Goal: Task Accomplishment & Management: Use online tool/utility

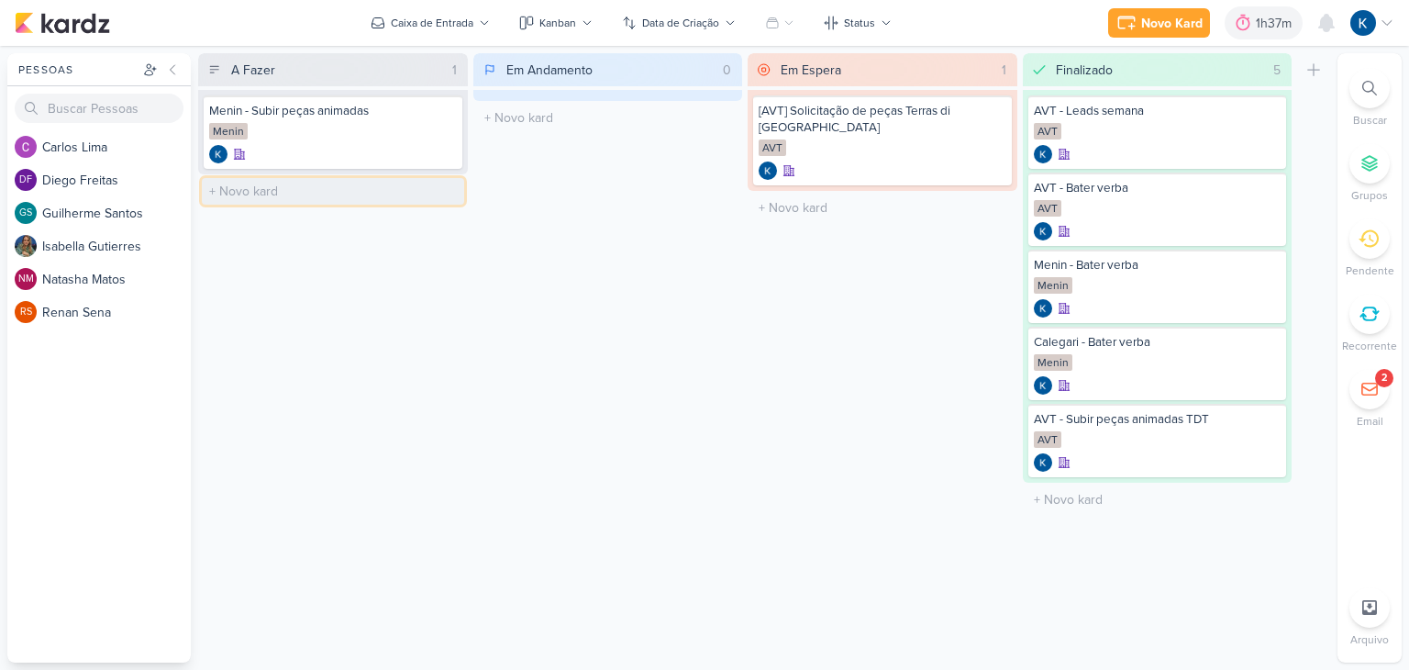
click at [306, 189] on input "text" at bounding box center [333, 191] width 262 height 27
type input "AVT - Confirmação Peças x Tintim"
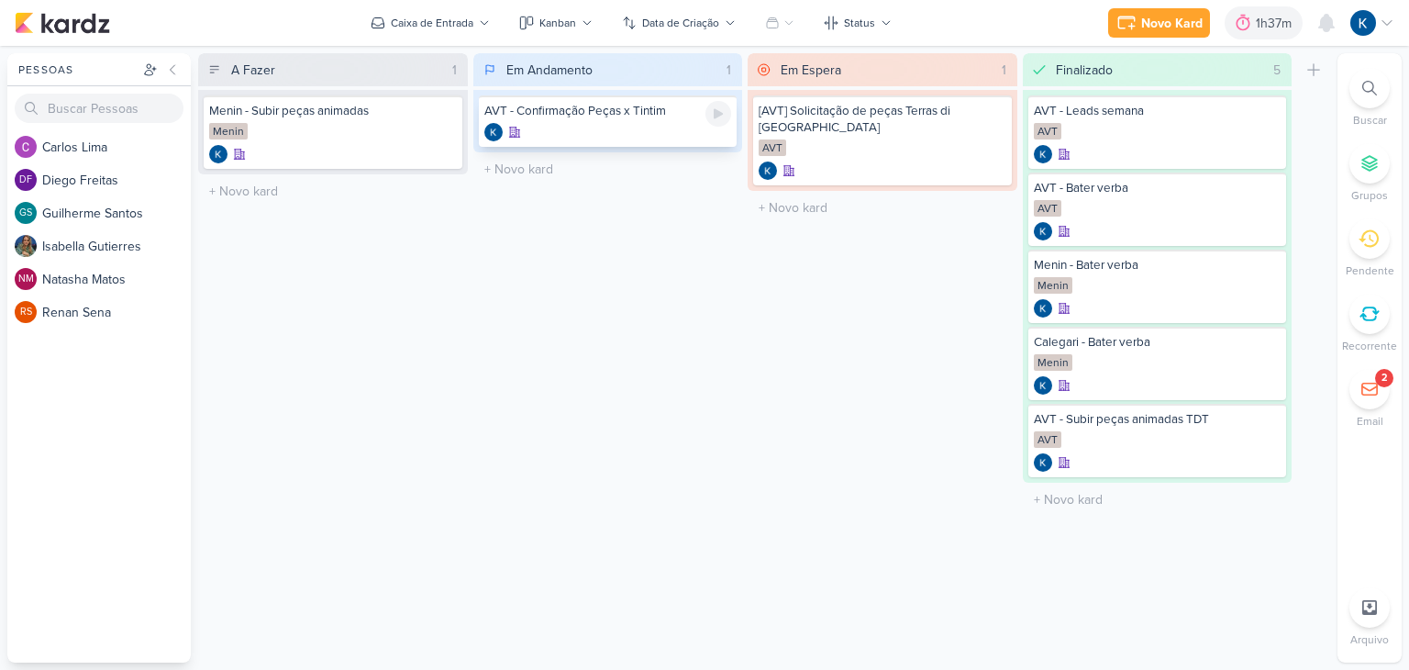
click at [659, 129] on div at bounding box center [608, 132] width 248 height 18
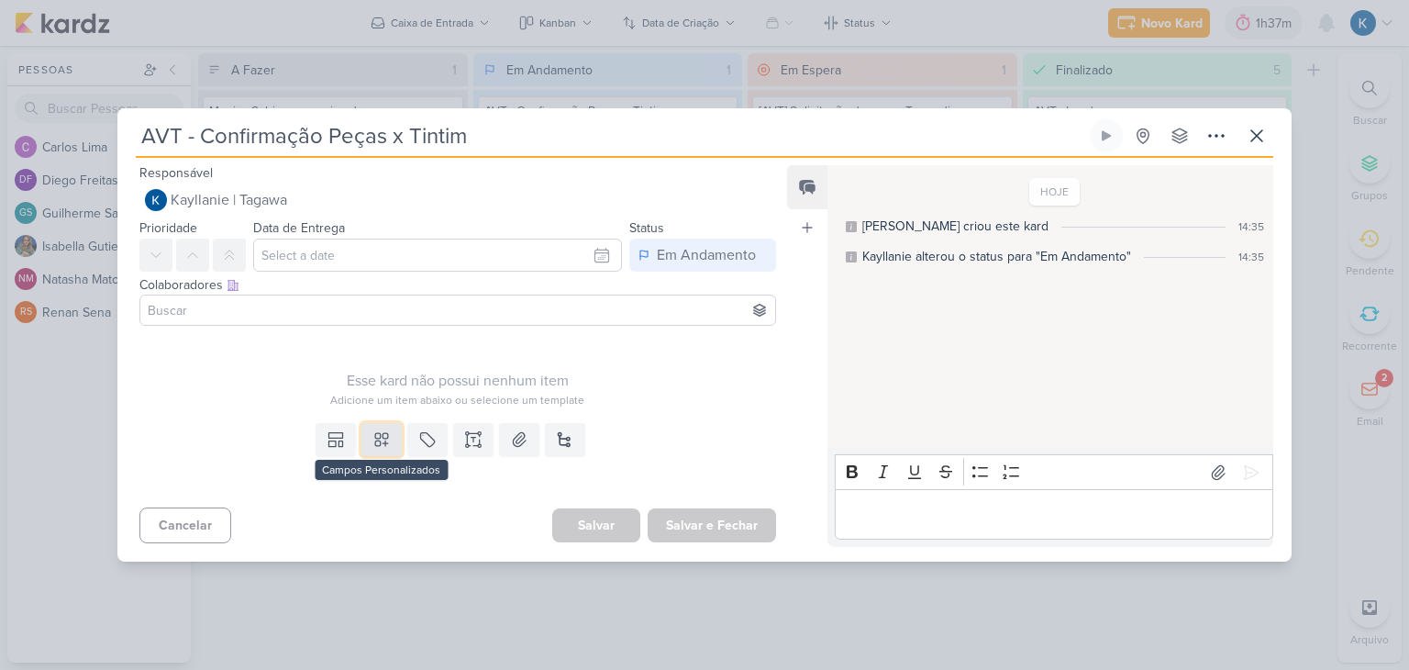
click at [380, 440] on icon at bounding box center [381, 439] width 18 height 18
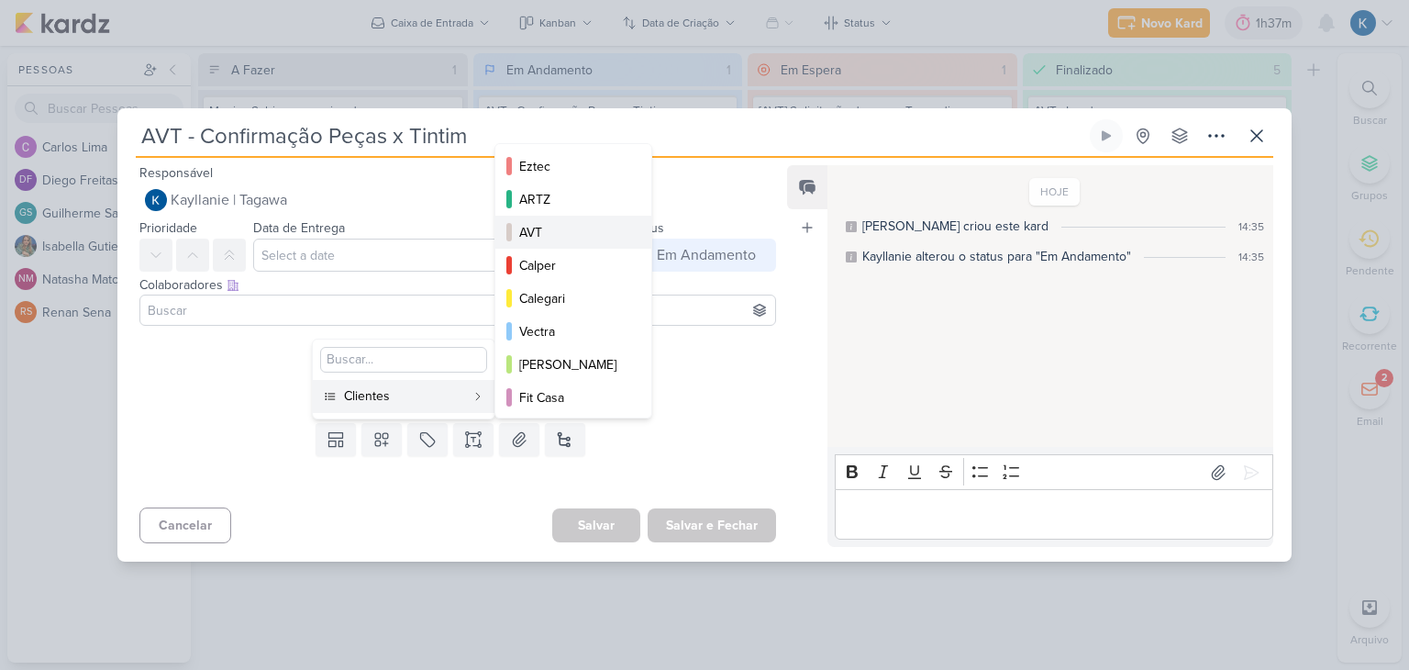
click at [553, 227] on div "AVT" at bounding box center [574, 232] width 110 height 19
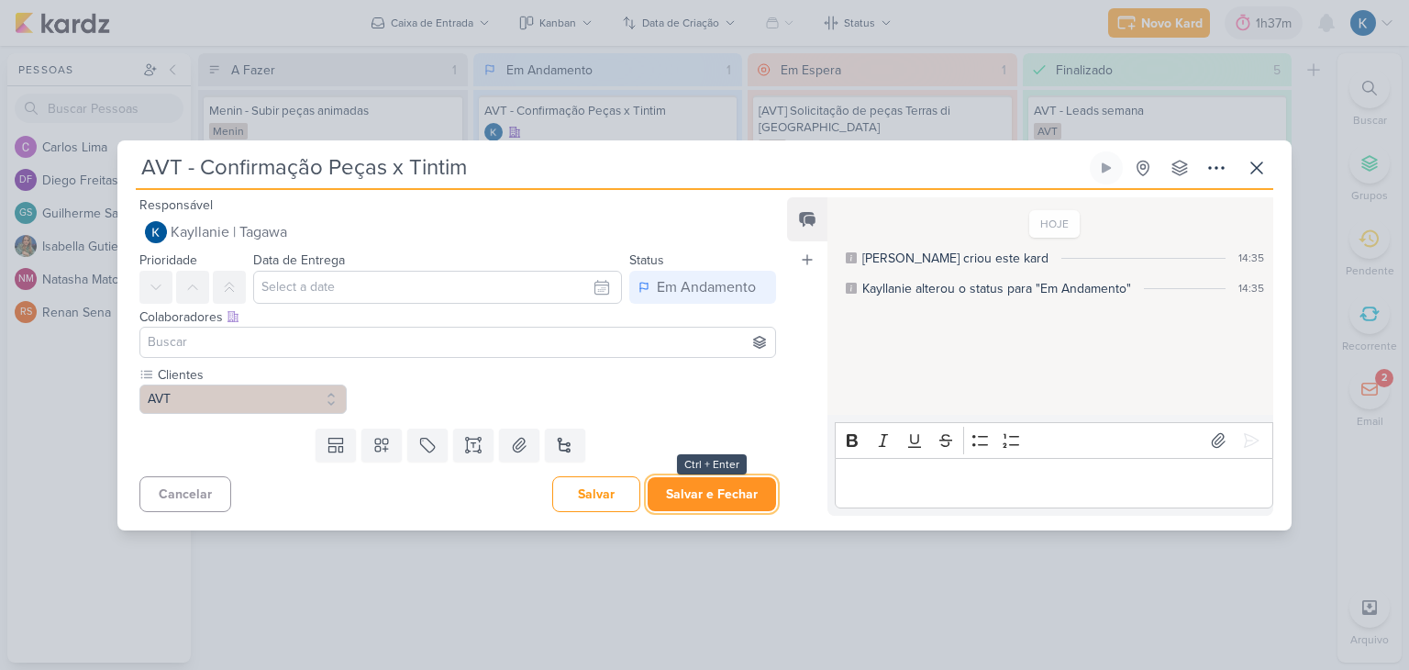
click at [704, 499] on button "Salvar e Fechar" at bounding box center [712, 494] width 128 height 34
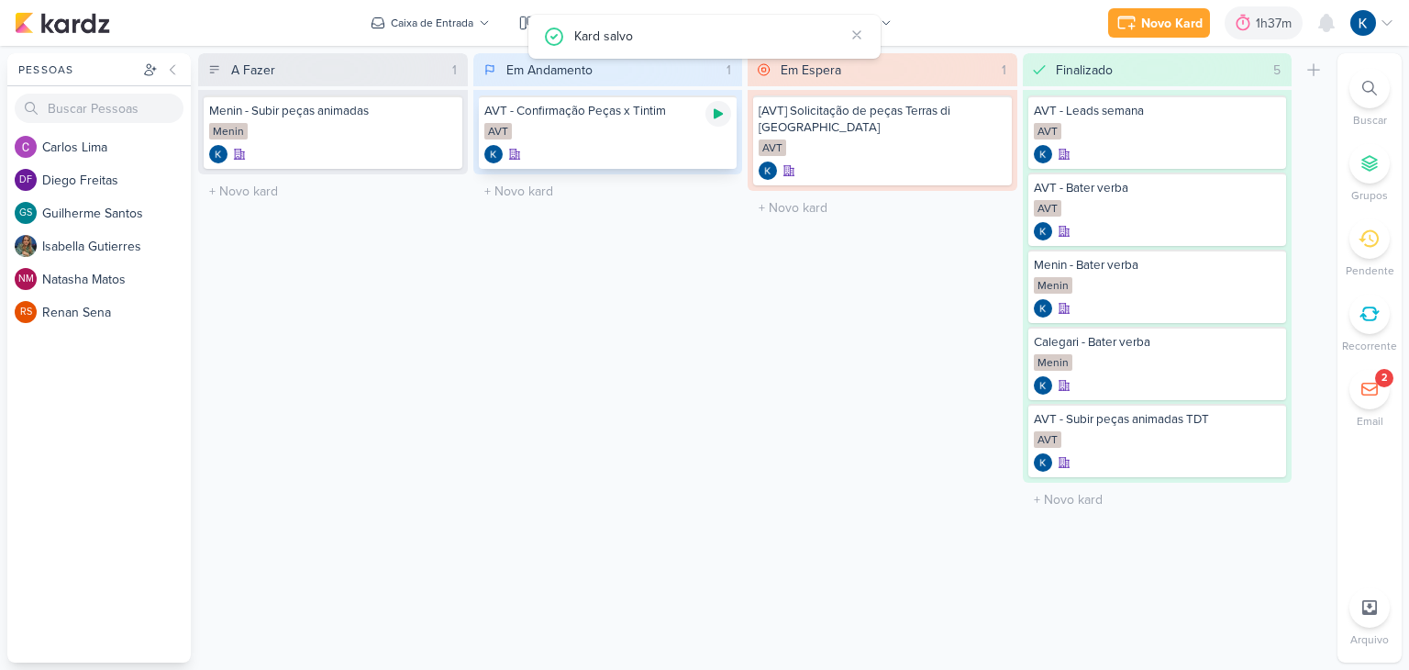
click at [715, 121] on div at bounding box center [718, 114] width 26 height 26
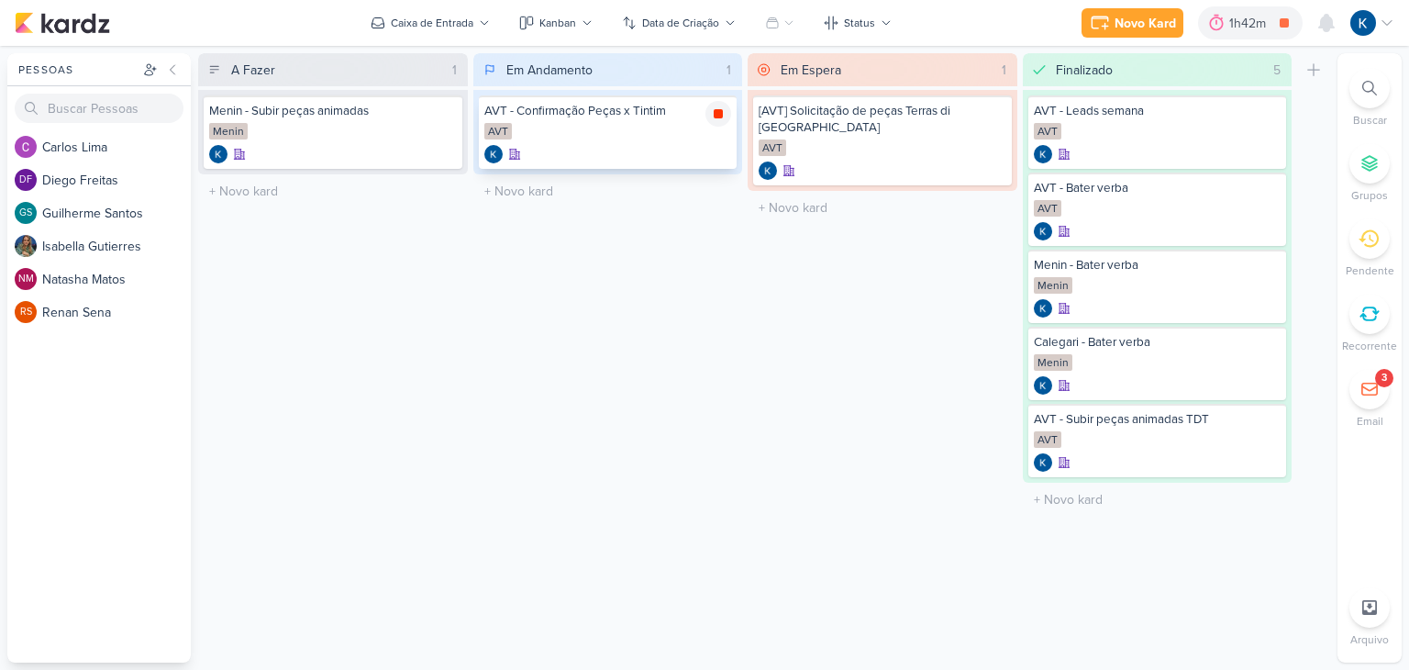
click at [722, 113] on icon at bounding box center [718, 113] width 9 height 9
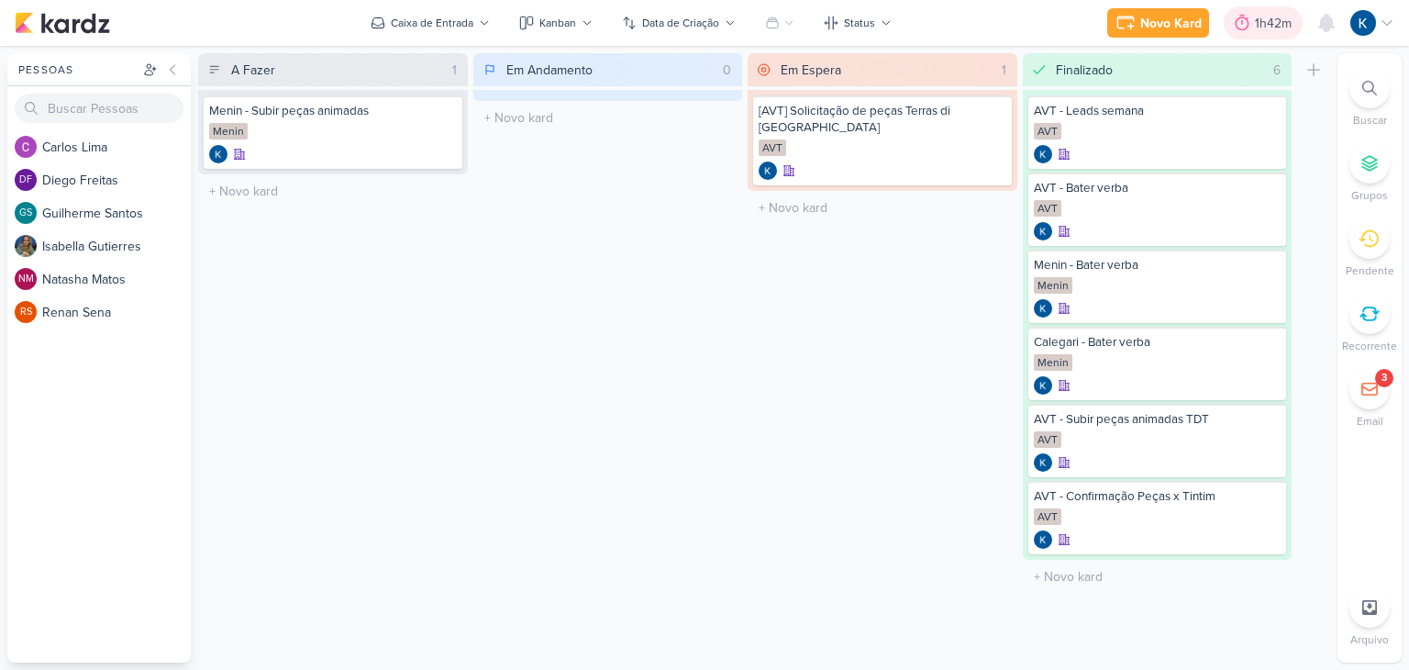
click at [1266, 20] on div "1h42m" at bounding box center [1276, 23] width 42 height 19
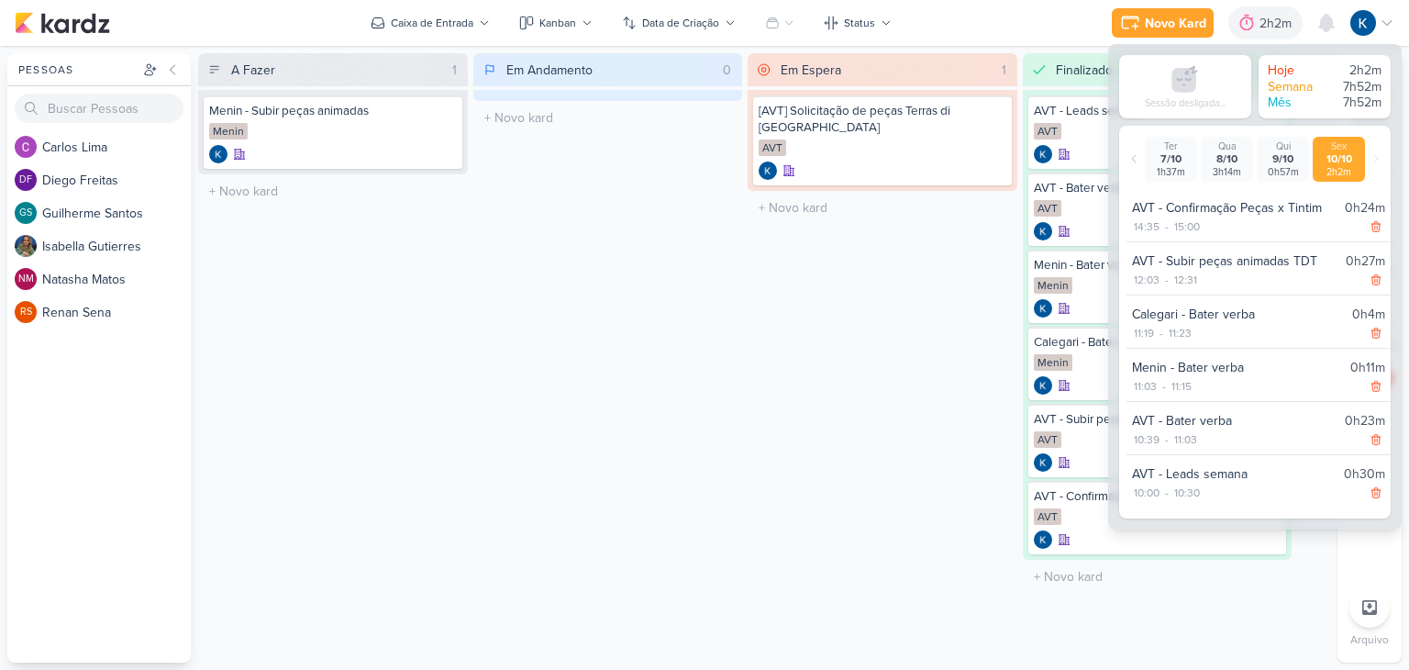
click at [935, 349] on div "Em Espera 1 Mover Para Esquerda Mover Para Direita [GEOGRAPHIC_DATA] [AVT] Soli…" at bounding box center [883, 357] width 270 height 609
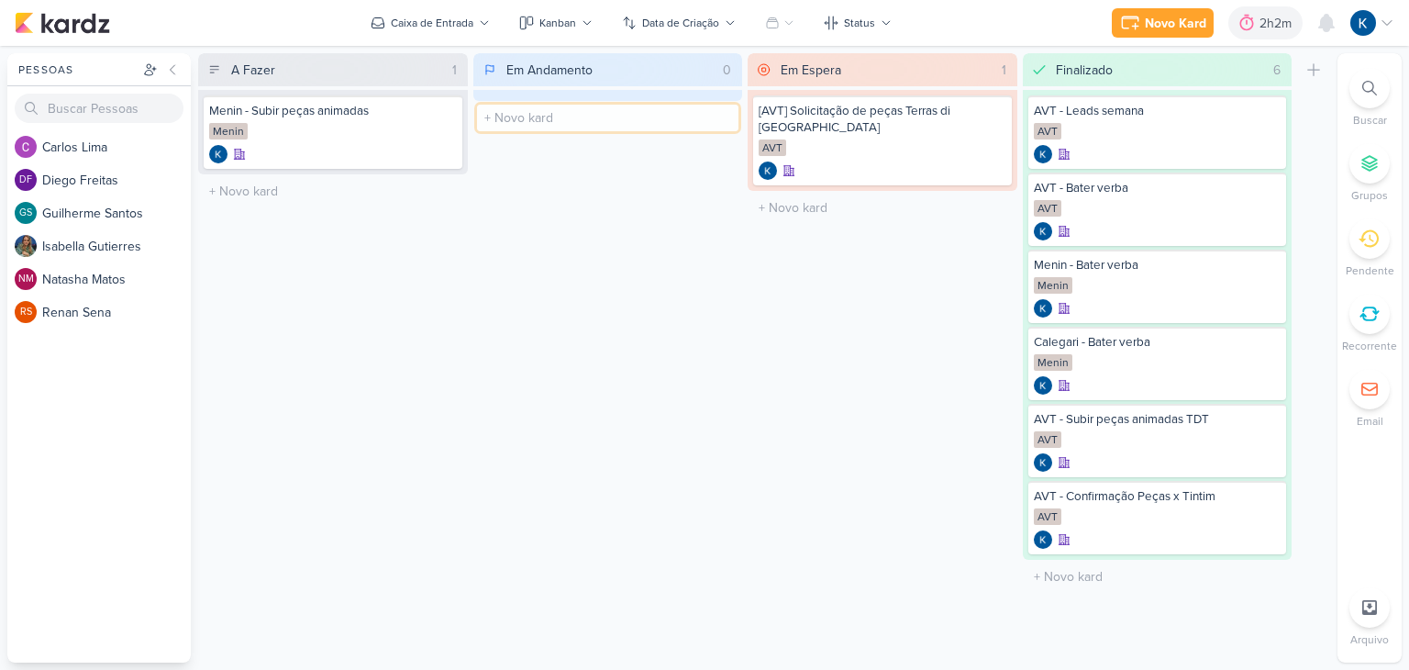
click at [520, 107] on input "text" at bounding box center [608, 118] width 262 height 27
drag, startPoint x: 505, startPoint y: 379, endPoint x: 513, endPoint y: 370, distance: 11.7
click at [503, 376] on div "Em Andamento 0 Mover Para Esquerda Mover Para Direita [GEOGRAPHIC_DATA] O títul…" at bounding box center [608, 357] width 270 height 609
